Goal: Participate in discussion: Engage in conversation with other users on a specific topic

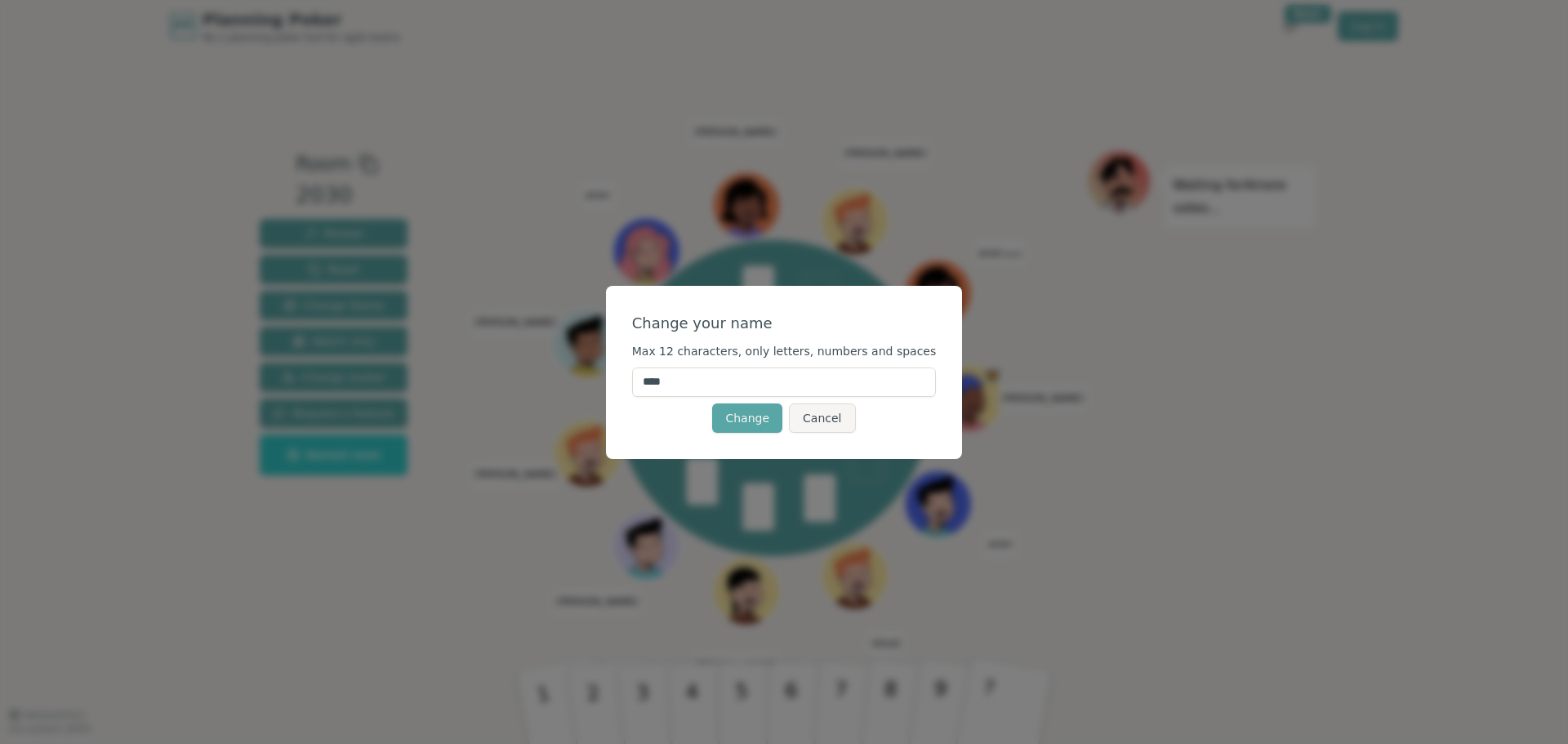
click at [727, 380] on input "****" at bounding box center [784, 383] width 305 height 29
type input "*****"
click button "Change" at bounding box center [747, 418] width 70 height 29
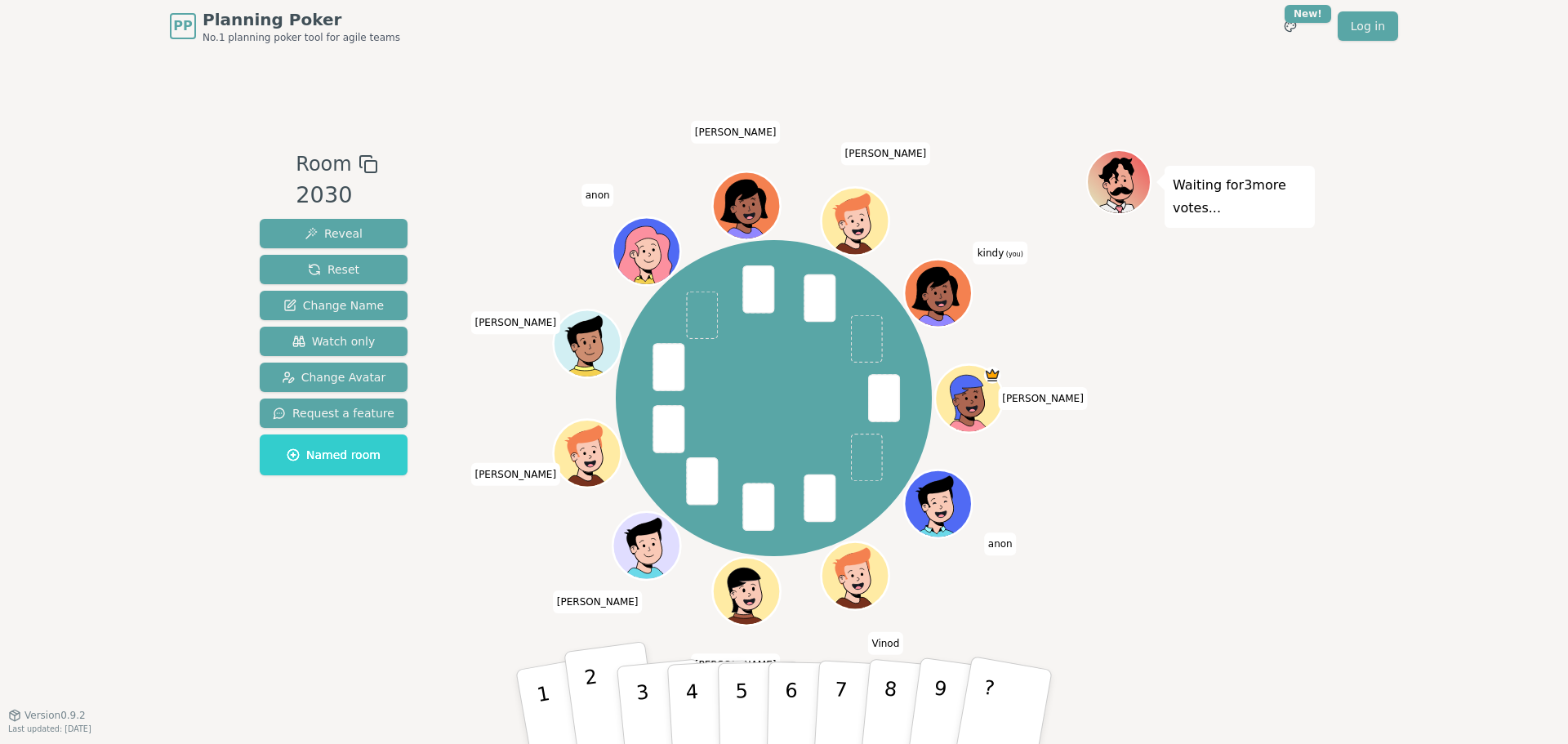
click at [600, 703] on button "2" at bounding box center [612, 707] width 97 height 132
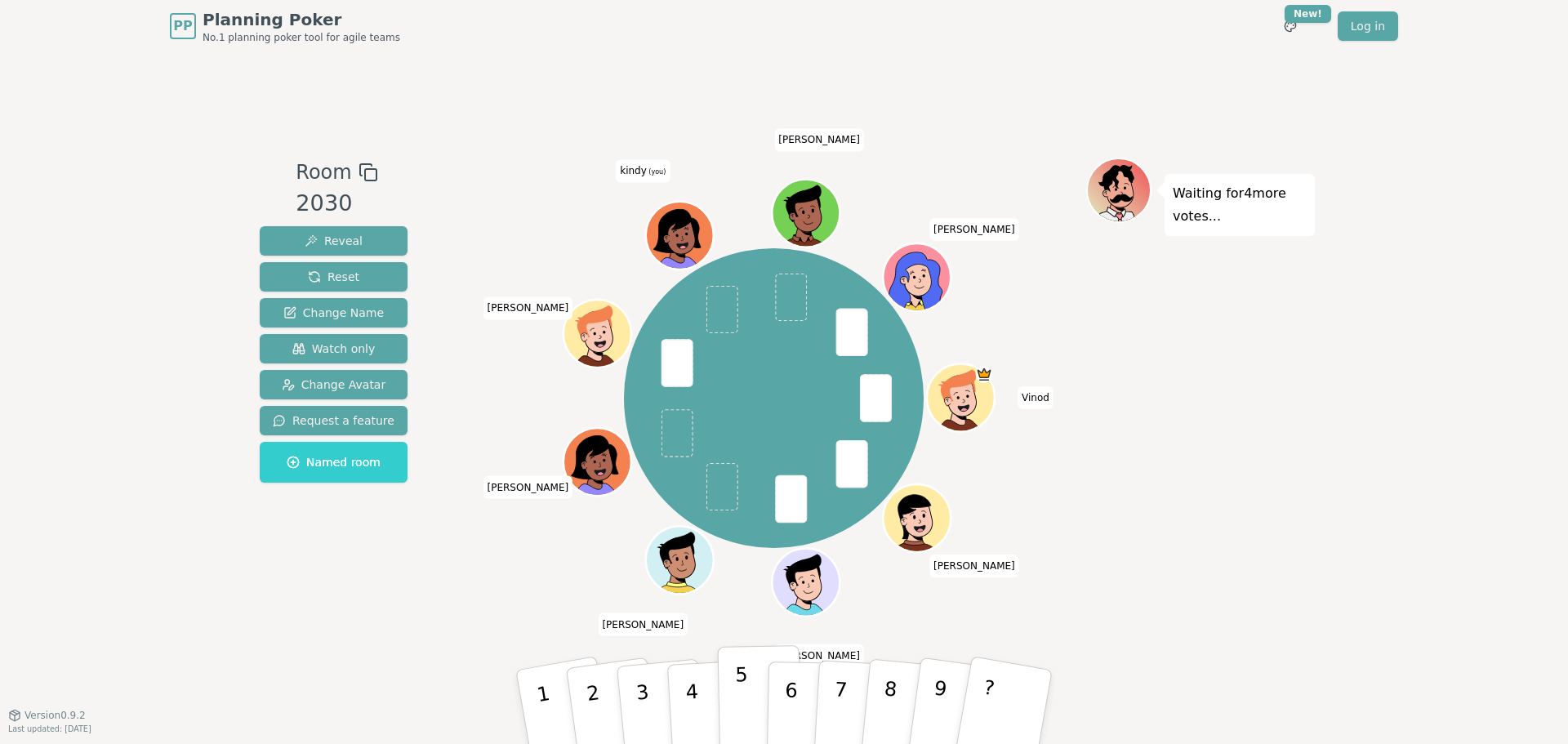
click at [743, 719] on p "5" at bounding box center [742, 707] width 14 height 88
click at [691, 704] on p "4" at bounding box center [693, 709] width 18 height 89
click at [702, 695] on button "4" at bounding box center [711, 707] width 89 height 128
drag, startPoint x: 654, startPoint y: 698, endPoint x: 663, endPoint y: 705, distance: 11.4
click at [663, 705] on button "3" at bounding box center [661, 707] width 93 height 130
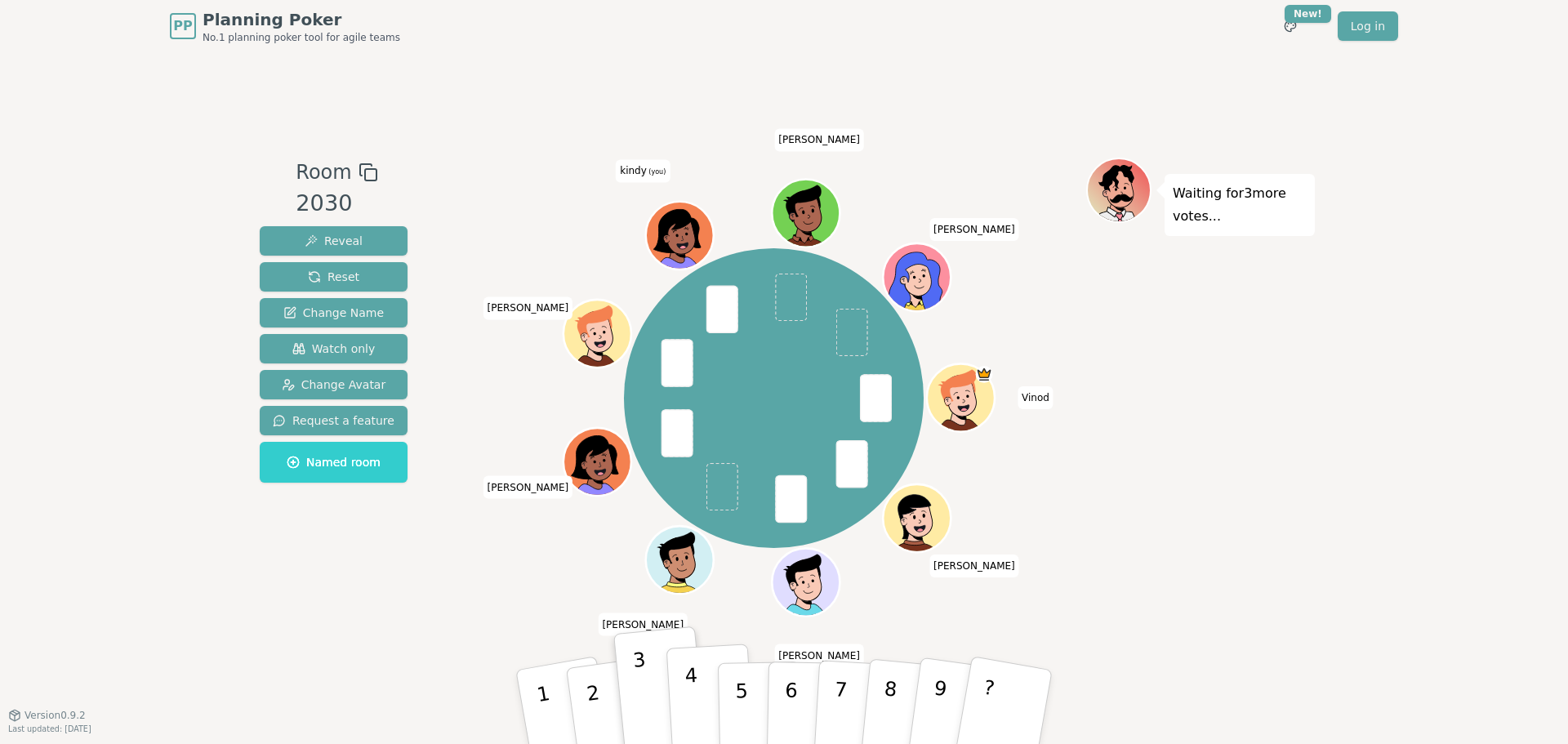
click at [697, 699] on button "4" at bounding box center [711, 707] width 89 height 128
click at [656, 701] on button "3" at bounding box center [661, 707] width 93 height 130
click at [684, 700] on button "4" at bounding box center [711, 707] width 89 height 128
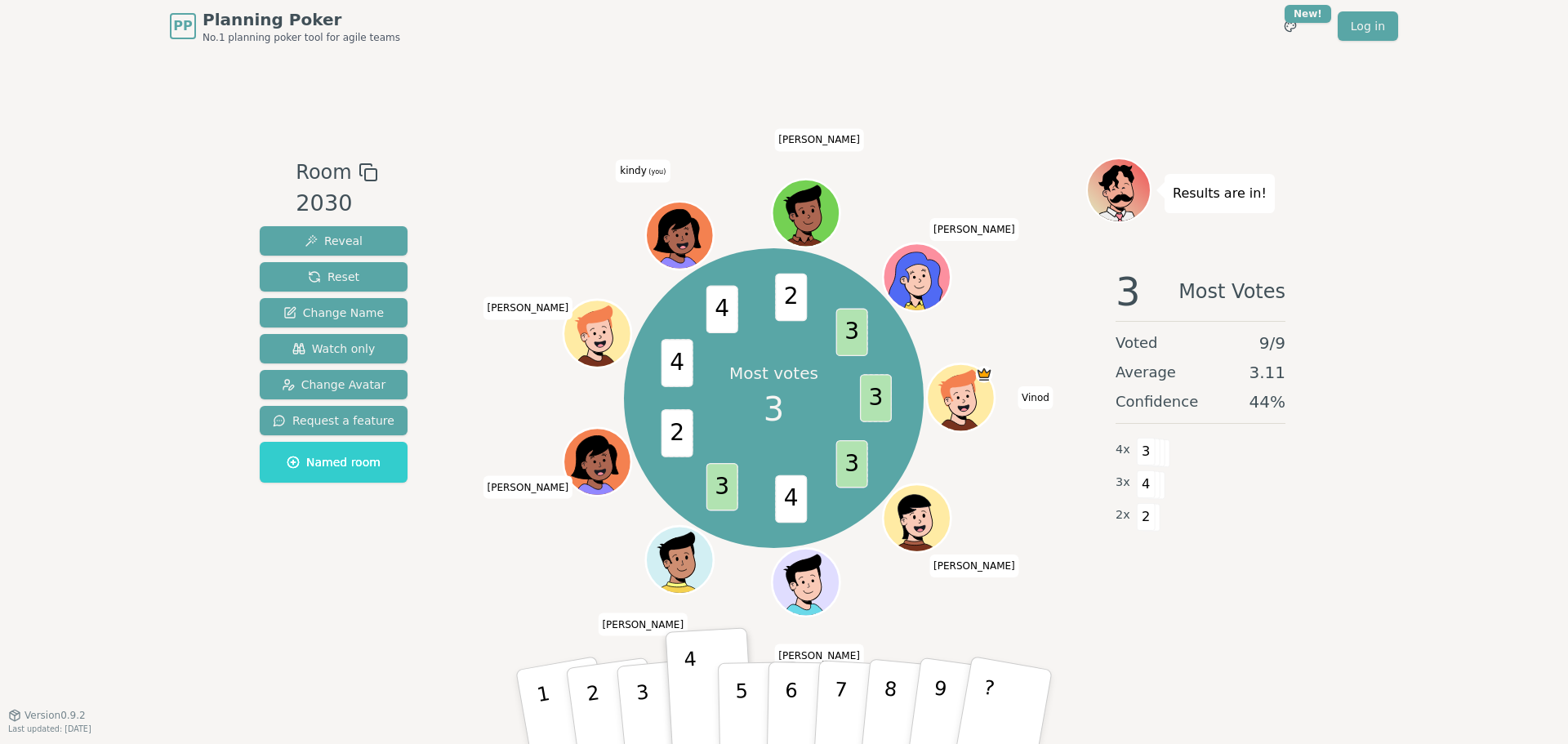
click at [820, 87] on div "Room 2030 Reveal Reset Change Name Watch only Change Avatar Request a feature N…" at bounding box center [784, 384] width 1062 height 662
